Goal: Task Accomplishment & Management: Manage account settings

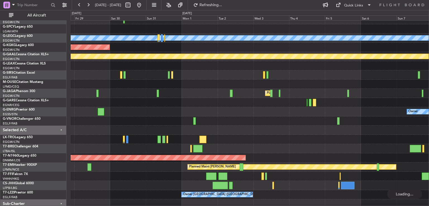
click at [89, 7] on button at bounding box center [88, 5] width 9 height 9
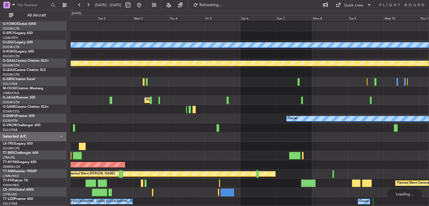
scroll to position [17, 0]
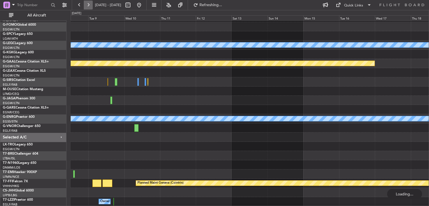
click at [84, 6] on button at bounding box center [88, 5] width 9 height 9
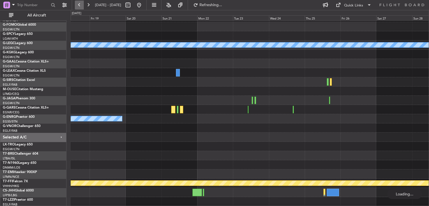
click at [83, 6] on button at bounding box center [79, 5] width 9 height 9
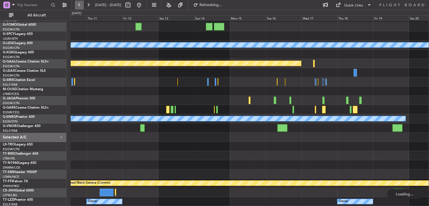
click at [83, 6] on button at bounding box center [79, 5] width 9 height 9
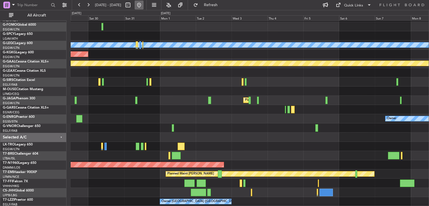
click at [143, 6] on button at bounding box center [139, 5] width 9 height 9
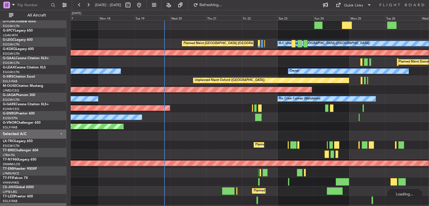
scroll to position [20, 0]
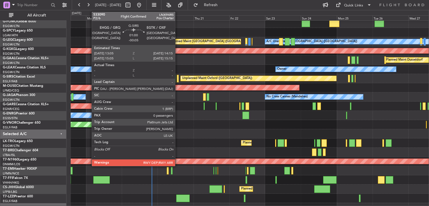
click at [177, 79] on div at bounding box center [178, 79] width 2 height 8
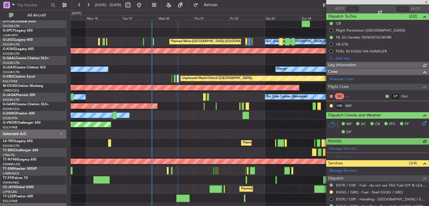
scroll to position [59, 0]
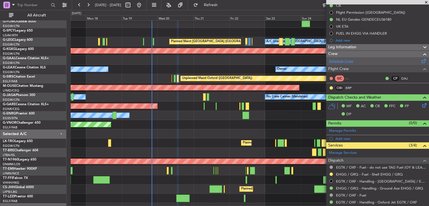
click at [340, 62] on link "Schedule Crew" at bounding box center [341, 62] width 24 height 6
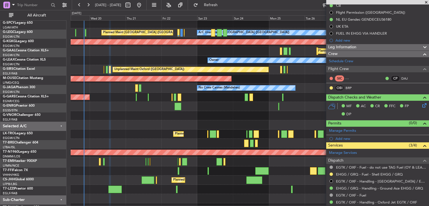
scroll to position [29, 0]
click at [202, 111] on div "Planned Maint London ([GEOGRAPHIC_DATA])" at bounding box center [250, 115] width 358 height 9
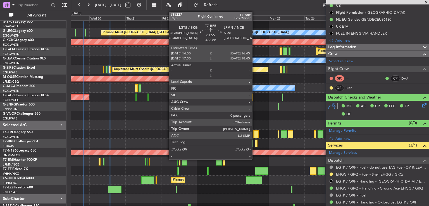
click at [255, 145] on div at bounding box center [256, 144] width 3 height 8
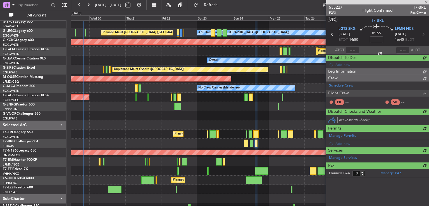
scroll to position [0, 0]
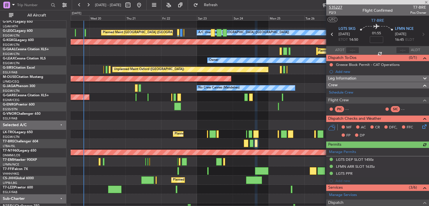
click at [333, 7] on span "535227" at bounding box center [335, 7] width 13 height 6
click at [425, 2] on span at bounding box center [426, 2] width 6 height 5
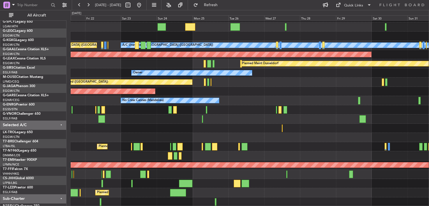
scroll to position [12, 0]
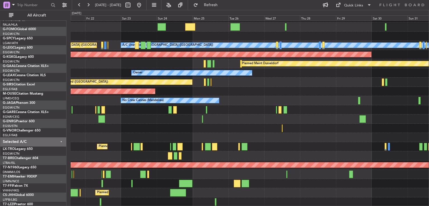
click at [174, 95] on div "Planned Maint Bournemouth" at bounding box center [250, 91] width 358 height 9
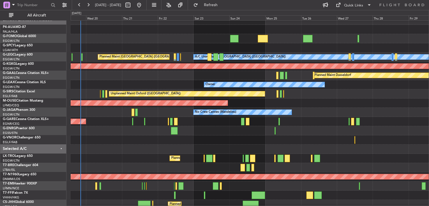
scroll to position [5, 0]
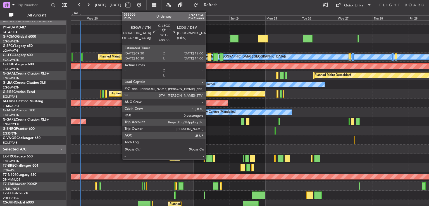
click at [208, 58] on div at bounding box center [209, 57] width 4 height 8
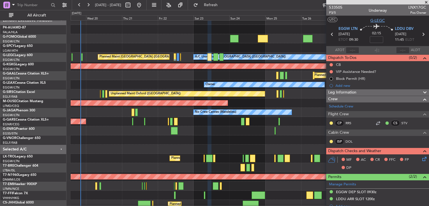
click at [380, 20] on span "G-LEGC" at bounding box center [377, 21] width 15 height 6
click at [143, 3] on button at bounding box center [139, 5] width 9 height 9
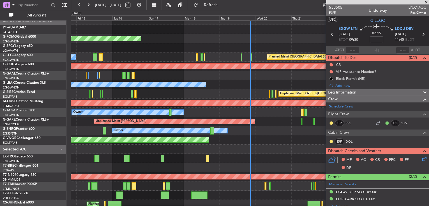
click at [425, 3] on span at bounding box center [426, 2] width 6 height 5
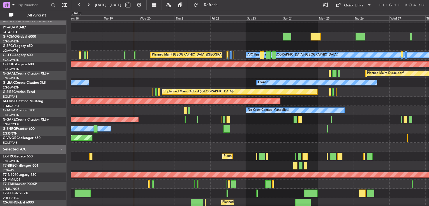
scroll to position [8, 0]
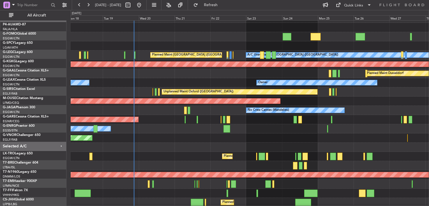
click at [200, 147] on div at bounding box center [250, 147] width 358 height 9
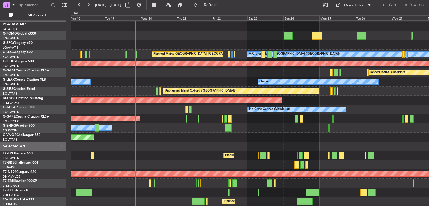
scroll to position [0, 0]
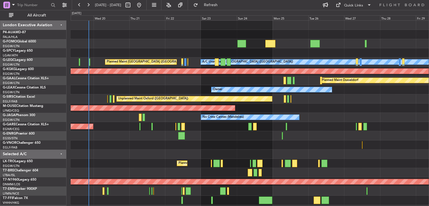
click at [276, 134] on div "Owner" at bounding box center [250, 135] width 358 height 9
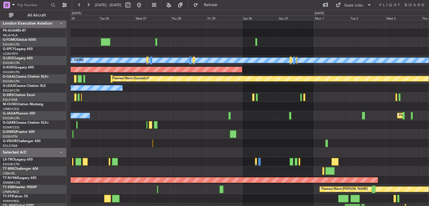
click at [135, 121] on div at bounding box center [250, 124] width 358 height 9
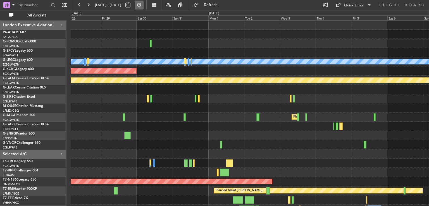
click at [143, 8] on button at bounding box center [139, 5] width 9 height 9
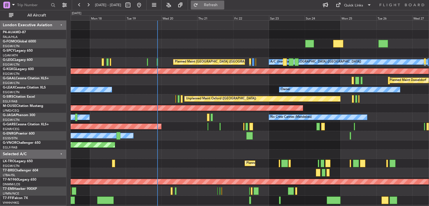
click at [222, 7] on span "Refresh" at bounding box center [210, 5] width 23 height 4
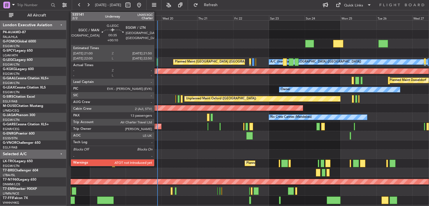
click at [157, 61] on div at bounding box center [157, 62] width 1 height 8
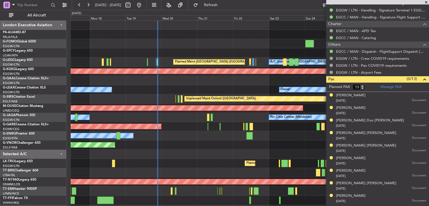
scroll to position [271, 0]
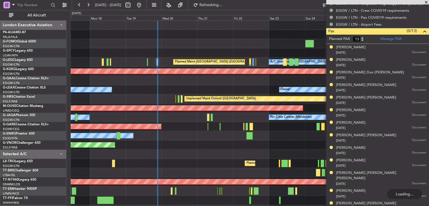
type input "21:19"
click at [426, 2] on span at bounding box center [426, 2] width 6 height 5
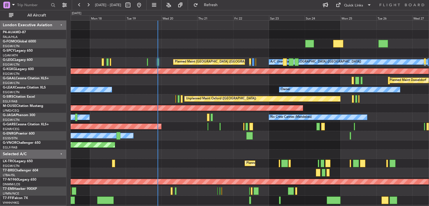
type input "0"
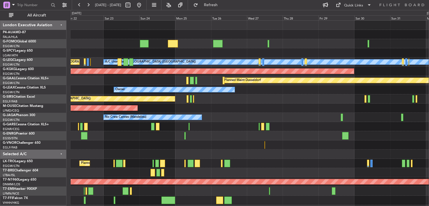
click at [176, 134] on div "A/C Unavailable [GEOGRAPHIC_DATA] ([GEOGRAPHIC_DATA]) Planned Maint [GEOGRAPHIC…" at bounding box center [250, 136] width 358 height 230
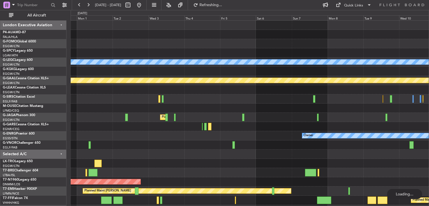
click at [198, 113] on div "A/C Unavailable [GEOGRAPHIC_DATA] ([GEOGRAPHIC_DATA]) AOG Maint [GEOGRAPHIC_DAT…" at bounding box center [250, 131] width 358 height 221
click at [143, 5] on button at bounding box center [139, 5] width 9 height 9
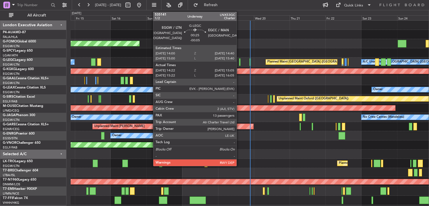
click at [239, 63] on div at bounding box center [239, 62] width 1 height 8
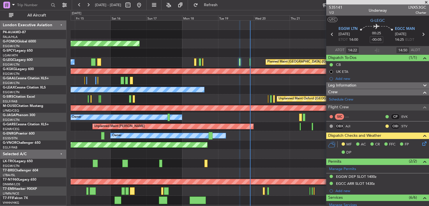
click at [426, 3] on span at bounding box center [426, 2] width 6 height 5
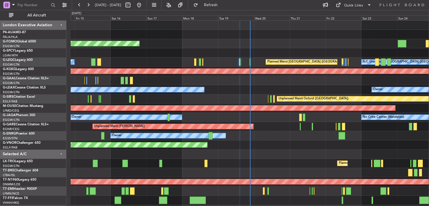
type input "0"
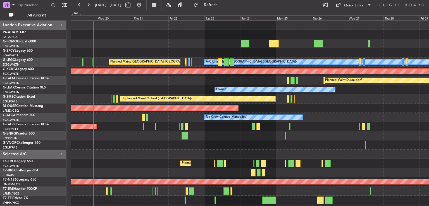
click at [152, 147] on div "Planned Maint Windsor Locks ([PERSON_NAME] Intl) Planned Maint [GEOGRAPHIC_DATA…" at bounding box center [250, 140] width 358 height 239
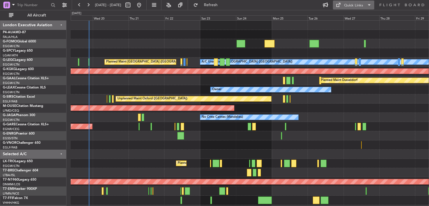
click at [348, 3] on div "Quick Links" at bounding box center [353, 6] width 19 height 6
click at [346, 17] on button "Trip Builder" at bounding box center [354, 18] width 42 height 13
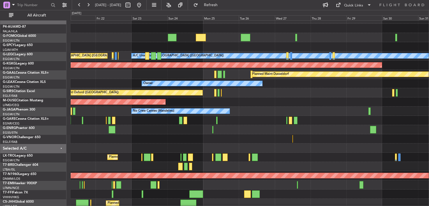
scroll to position [6, 0]
click at [188, 142] on div at bounding box center [250, 138] width 358 height 9
click at [88, 7] on button at bounding box center [88, 5] width 9 height 9
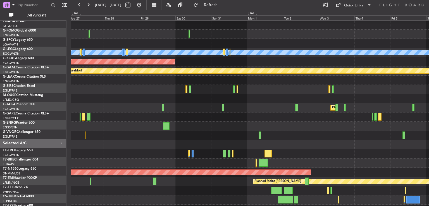
click at [340, 134] on div at bounding box center [250, 135] width 358 height 9
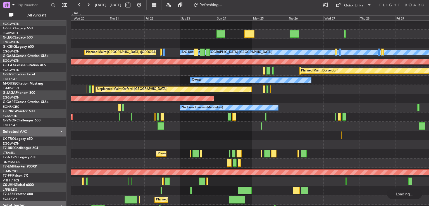
scroll to position [8, 0]
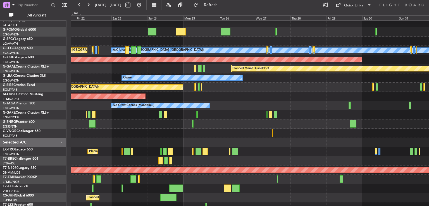
click at [223, 164] on div at bounding box center [250, 160] width 358 height 9
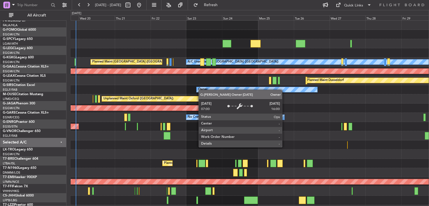
scroll to position [0, 0]
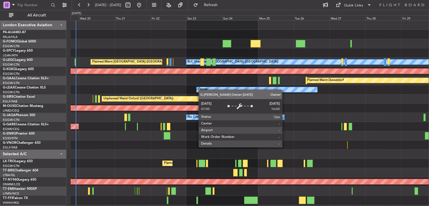
click at [229, 101] on div "A/C Unavailable [GEOGRAPHIC_DATA] ([GEOGRAPHIC_DATA]) Planned Maint [GEOGRAPHIC…" at bounding box center [250, 131] width 358 height 221
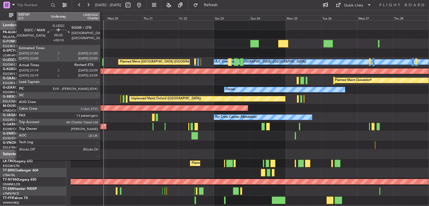
click at [102, 61] on div at bounding box center [102, 62] width 1 height 8
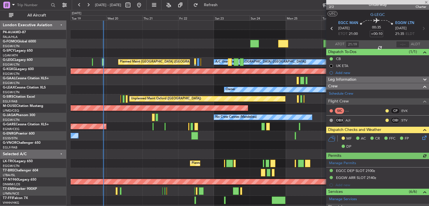
scroll to position [9, 0]
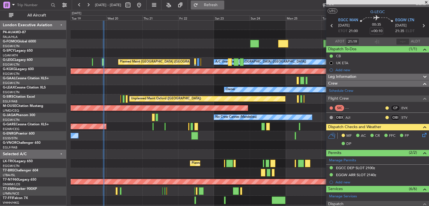
click at [217, 6] on button "Refresh" at bounding box center [207, 5] width 33 height 9
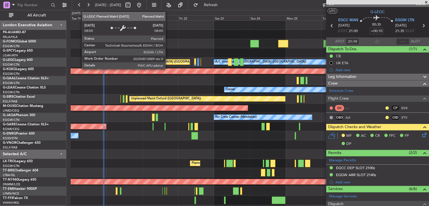
click at [168, 61] on div "Planned Maint [GEOGRAPHIC_DATA] ([GEOGRAPHIC_DATA])" at bounding box center [153, 61] width 71 height 5
click at [171, 63] on div "Planned Maint [GEOGRAPHIC_DATA] ([GEOGRAPHIC_DATA])" at bounding box center [153, 61] width 71 height 5
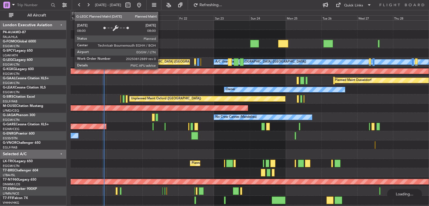
scroll to position [0, 0]
